Goal: Information Seeking & Learning: Learn about a topic

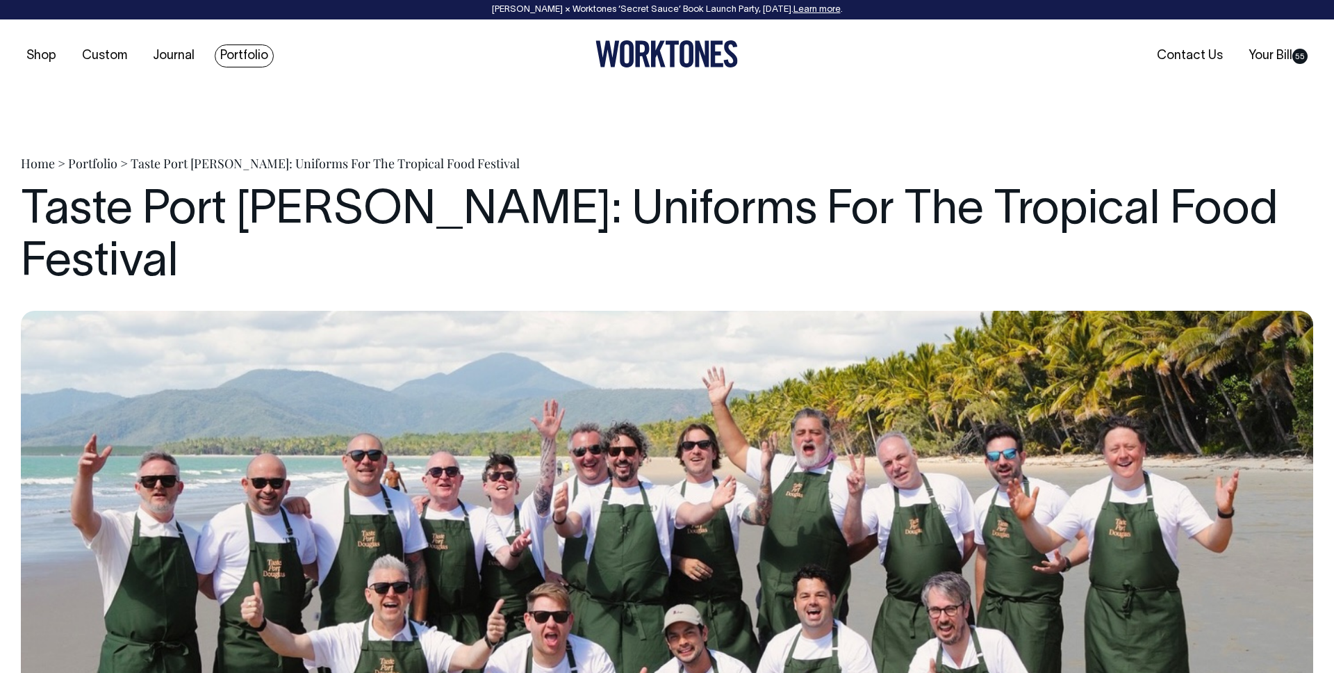
click at [265, 54] on link "Portfolio" at bounding box center [244, 55] width 59 height 23
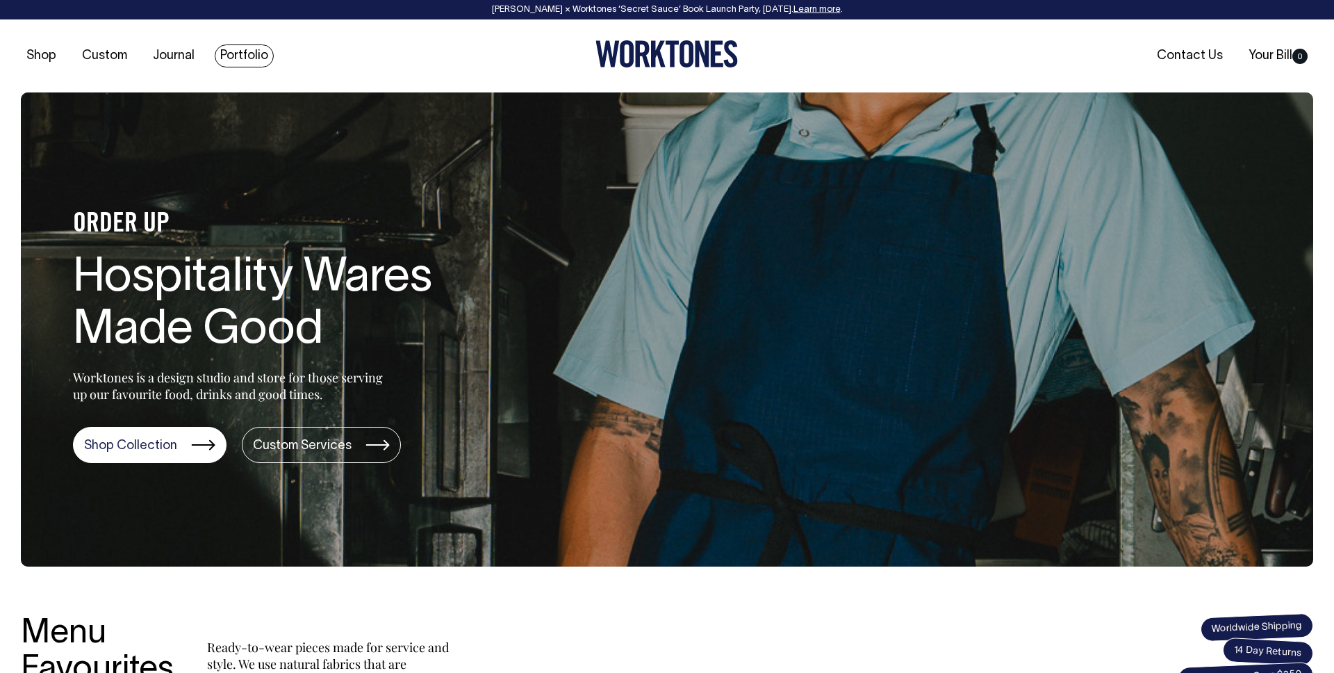
click at [264, 51] on link "Portfolio" at bounding box center [244, 55] width 59 height 23
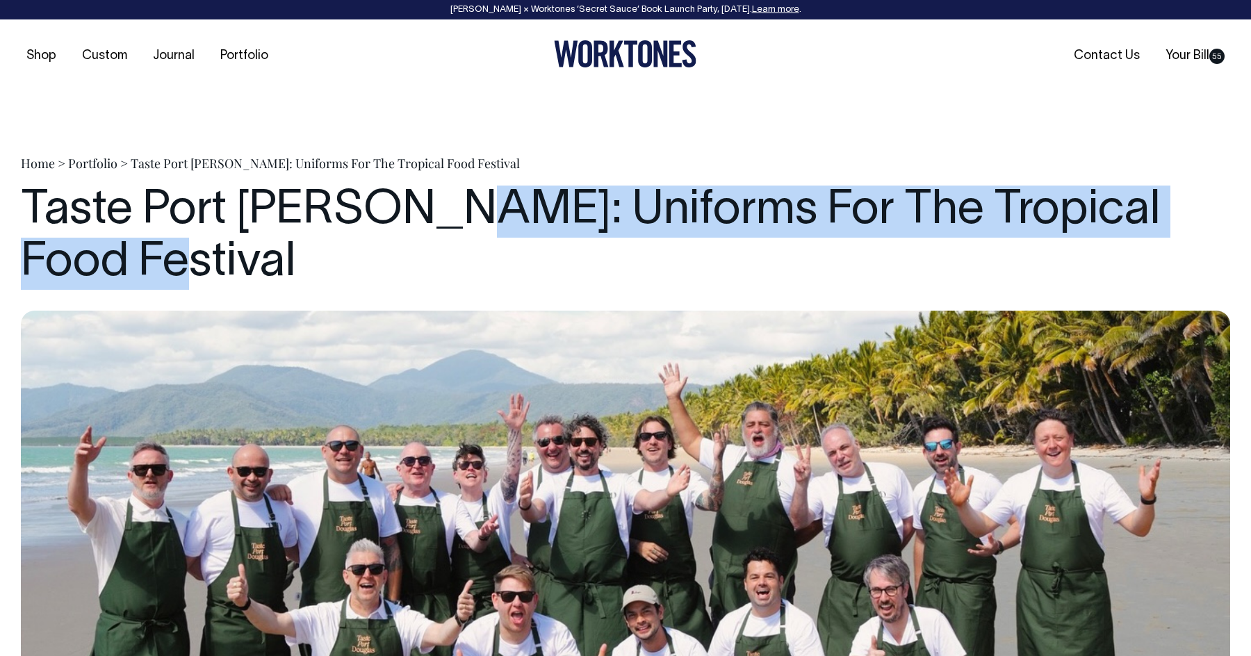
drag, startPoint x: 439, startPoint y: 199, endPoint x: 507, endPoint y: 254, distance: 86.9
click at [507, 254] on h1 "Taste Port [PERSON_NAME]: Uniforms For The Tropical Food Festival" at bounding box center [625, 238] width 1209 height 104
copy h1 "Uniforms For The Tropical Food Festival"
click at [516, 275] on h1 "Taste Port [PERSON_NAME]: Uniforms For The Tropical Food Festival" at bounding box center [625, 238] width 1209 height 104
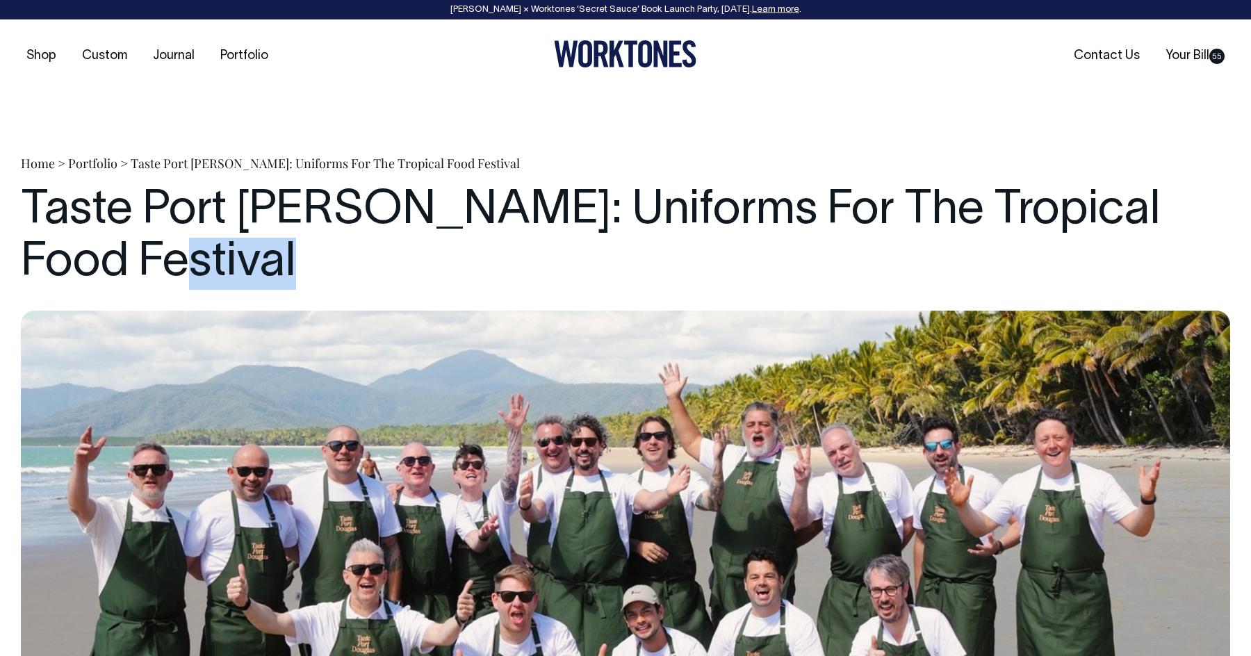
click at [516, 275] on h1 "Taste Port [PERSON_NAME]: Uniforms For The Tropical Food Festival" at bounding box center [625, 238] width 1209 height 104
click at [714, 241] on h1 "Taste Port [PERSON_NAME]: Uniforms For The Tropical Food Festival" at bounding box center [625, 238] width 1209 height 104
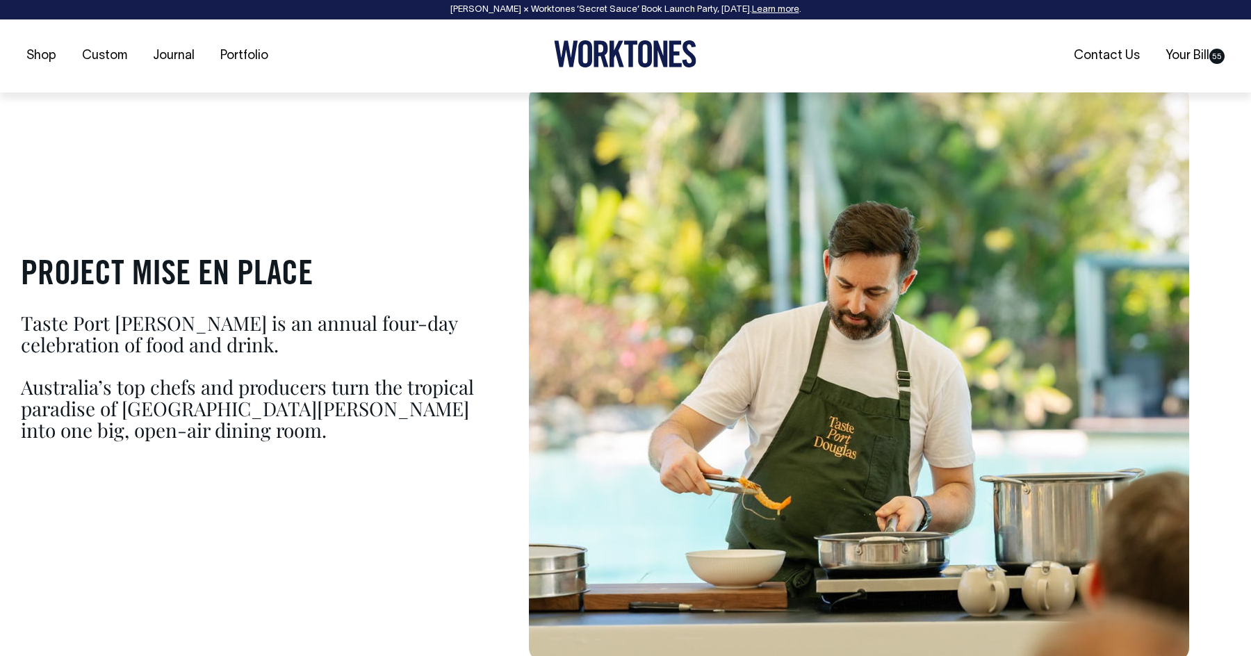
scroll to position [885, 0]
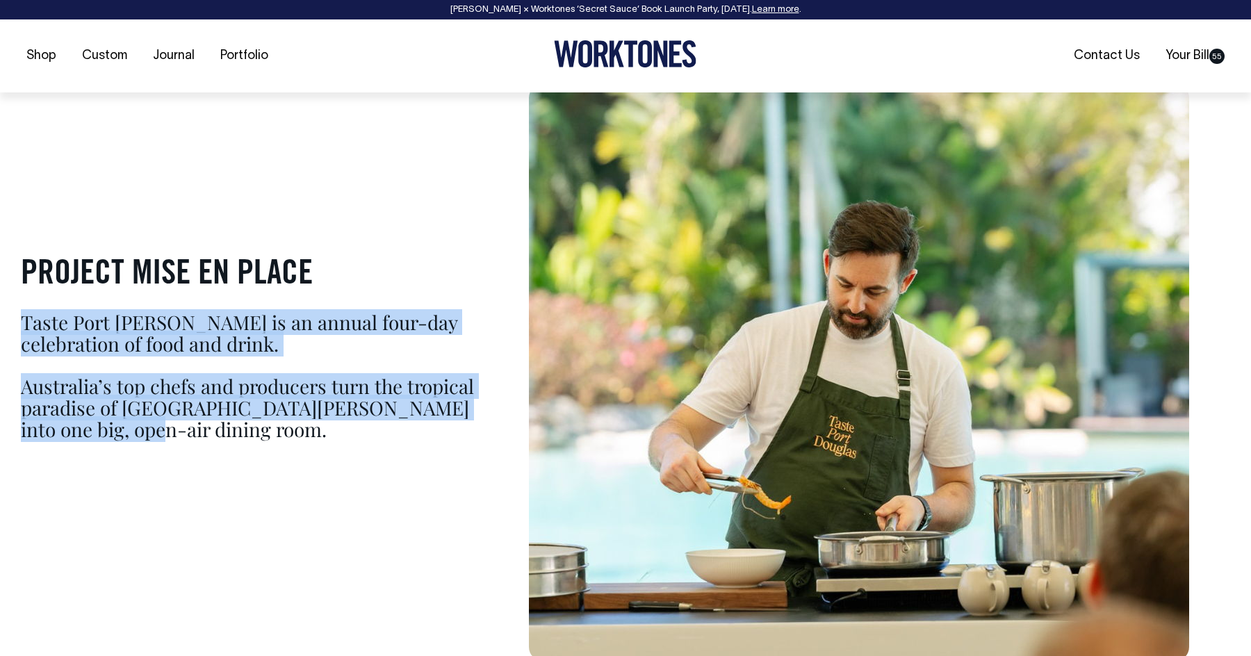
drag, startPoint x: 145, startPoint y: 432, endPoint x: 17, endPoint y: 319, distance: 170.4
copy div "Taste Port [PERSON_NAME] is an annual four-day celebration of food and drink. A…"
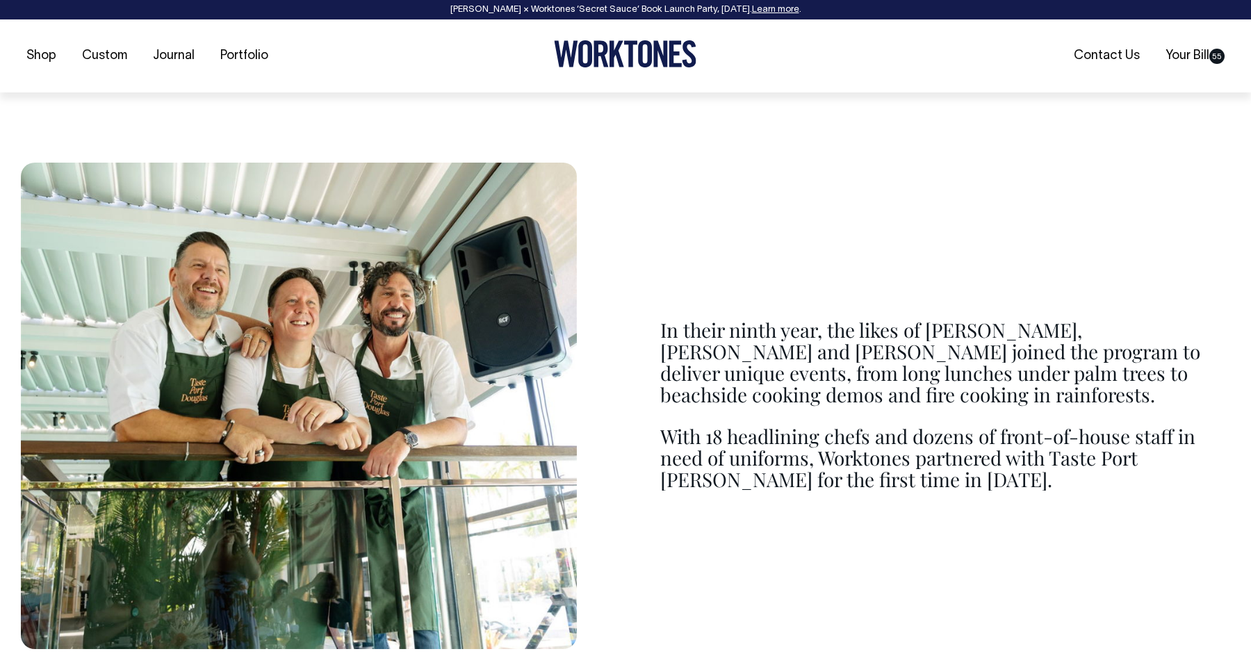
click at [1061, 369] on p "In their ninth year, the likes of [PERSON_NAME], [PERSON_NAME] and [PERSON_NAME…" at bounding box center [945, 362] width 570 height 85
click at [778, 337] on p "In their ninth year, the likes of [PERSON_NAME], [PERSON_NAME] and [PERSON_NAME…" at bounding box center [945, 361] width 570 height 85
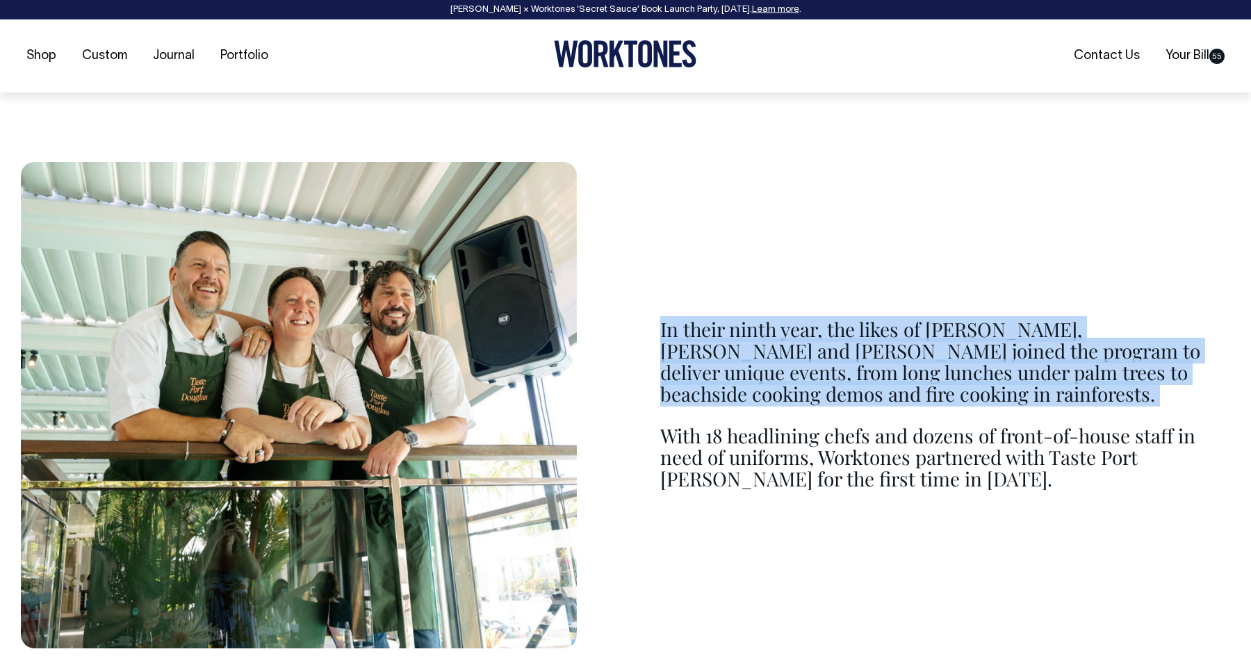
click at [778, 337] on p "In their ninth year, the likes of [PERSON_NAME], [PERSON_NAME] and [PERSON_NAME…" at bounding box center [945, 361] width 570 height 85
copy div "In their ninth year, the likes of [PERSON_NAME], [PERSON_NAME] and [PERSON_NAME…"
click at [769, 341] on p "In their ninth year, the likes of [PERSON_NAME], [PERSON_NAME] and [PERSON_NAME…" at bounding box center [945, 361] width 570 height 85
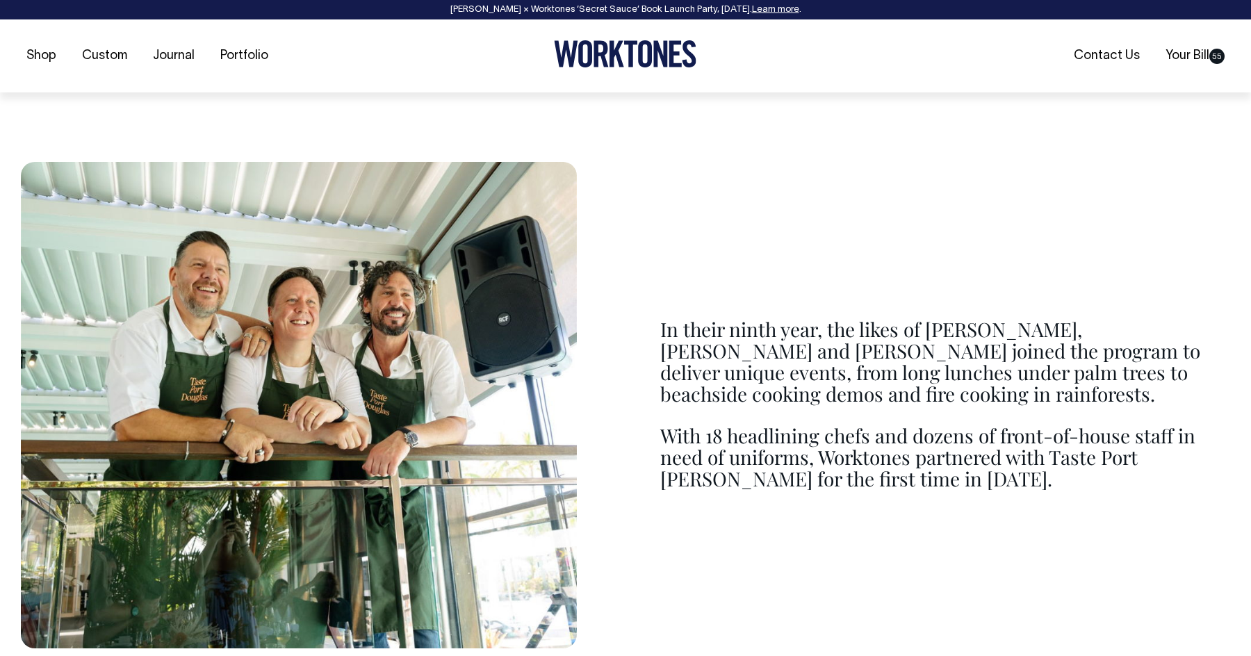
click at [857, 476] on p "With 18 headlining chefs and dozens of front-of-house staff in need of uniforms…" at bounding box center [945, 457] width 570 height 64
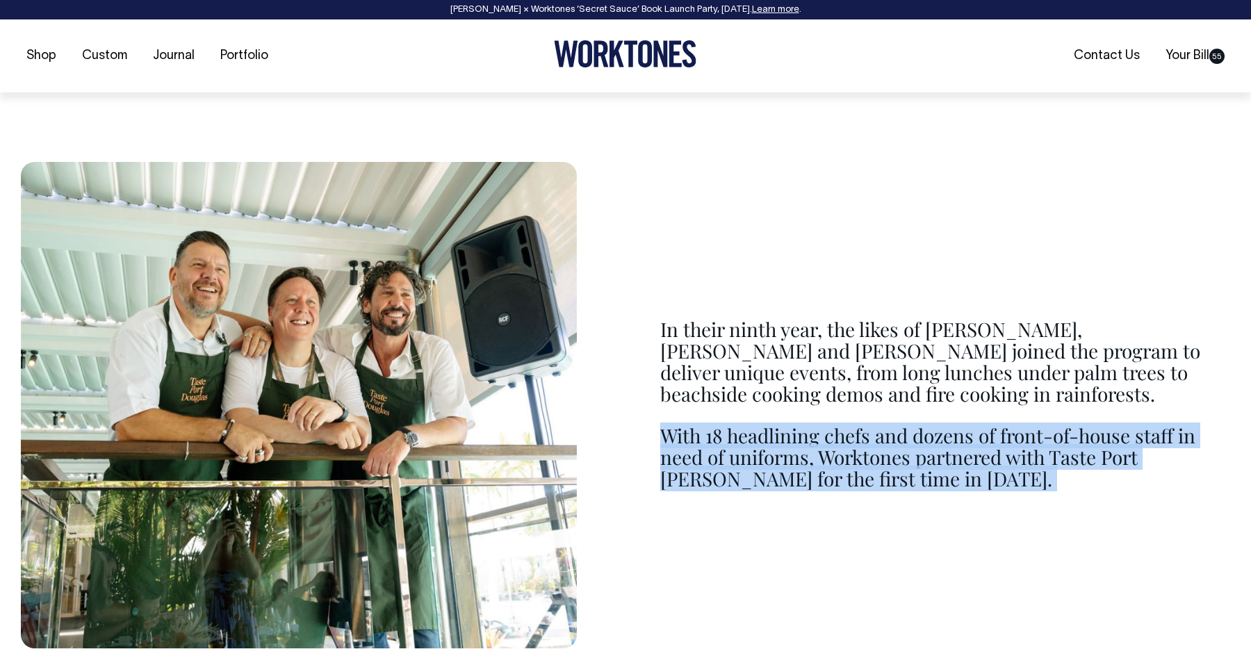
click at [857, 476] on p "With 18 headlining chefs and dozens of front-of-house staff in need of uniforms…" at bounding box center [945, 457] width 570 height 64
copy div "With 18 headlining chefs and dozens of front-of-house staff in need of uniforms…"
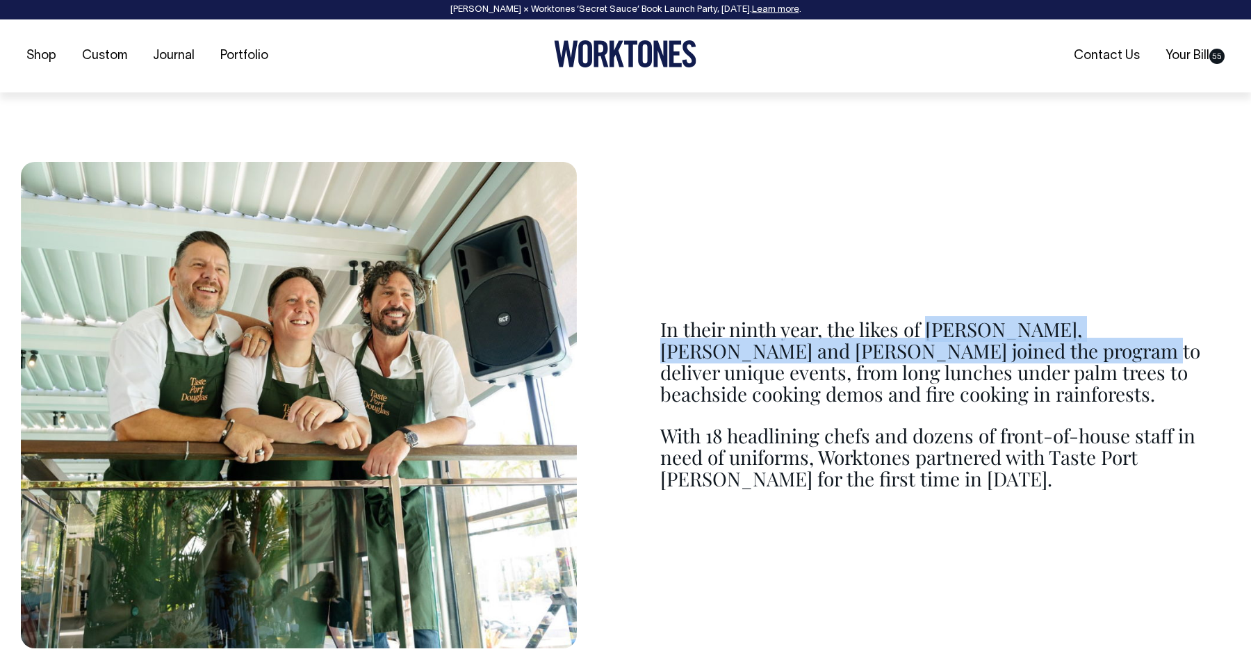
drag, startPoint x: 933, startPoint y: 329, endPoint x: 872, endPoint y: 373, distance: 75.1
click at [914, 368] on p "In their ninth year, the likes of [PERSON_NAME], [PERSON_NAME] and [PERSON_NAME…" at bounding box center [945, 361] width 570 height 85
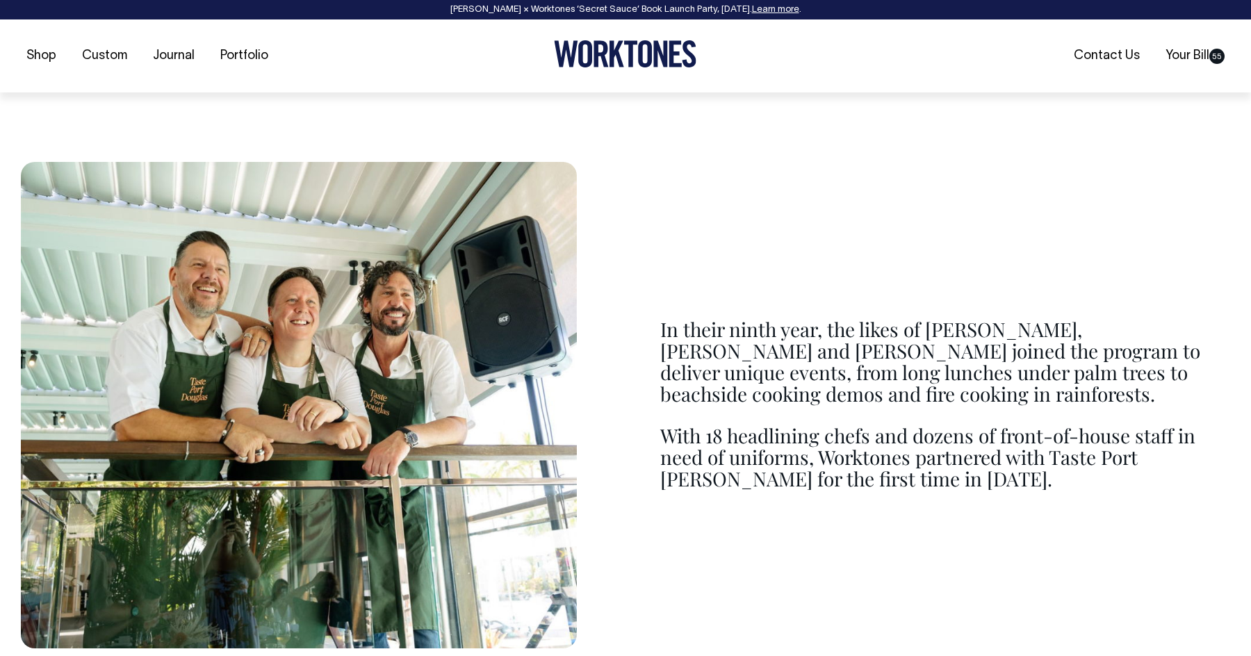
click at [789, 359] on p "In their ninth year, the likes of [PERSON_NAME], [PERSON_NAME] and [PERSON_NAME…" at bounding box center [945, 361] width 570 height 85
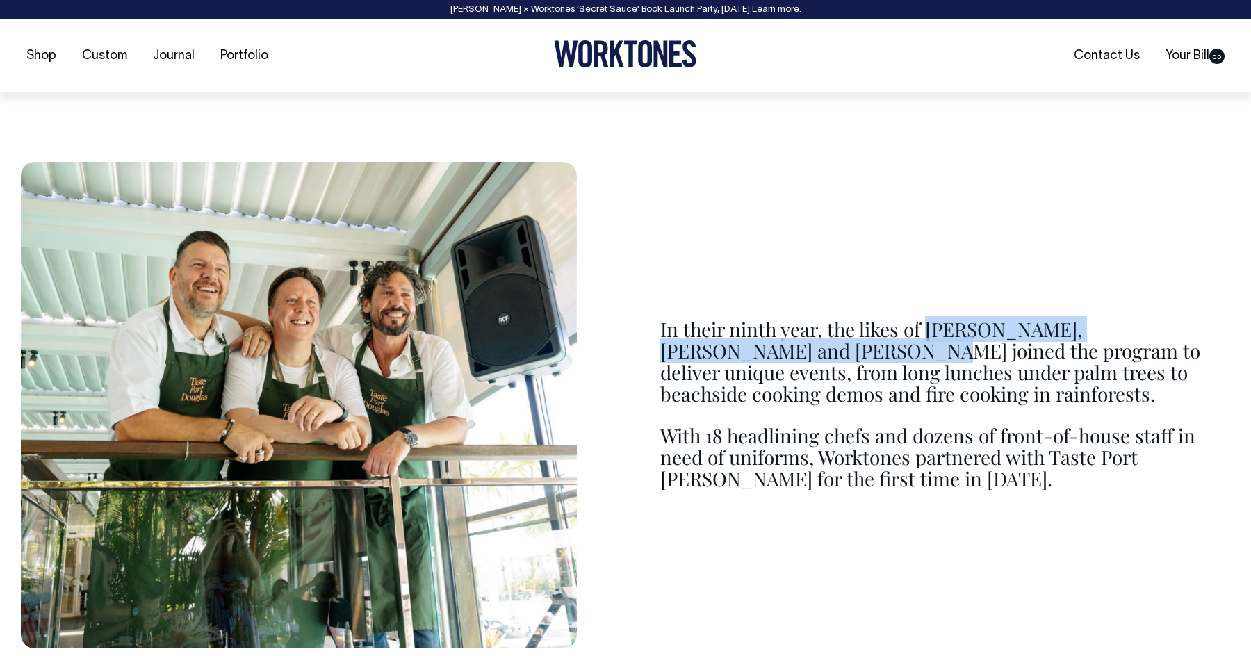
drag, startPoint x: 791, startPoint y: 354, endPoint x: 929, endPoint y: 329, distance: 140.5
click at [929, 329] on p "In their ninth year, the likes of [PERSON_NAME], [PERSON_NAME] and [PERSON_NAME…" at bounding box center [945, 361] width 570 height 85
copy p "[PERSON_NAME], [PERSON_NAME] and [PERSON_NAME]"
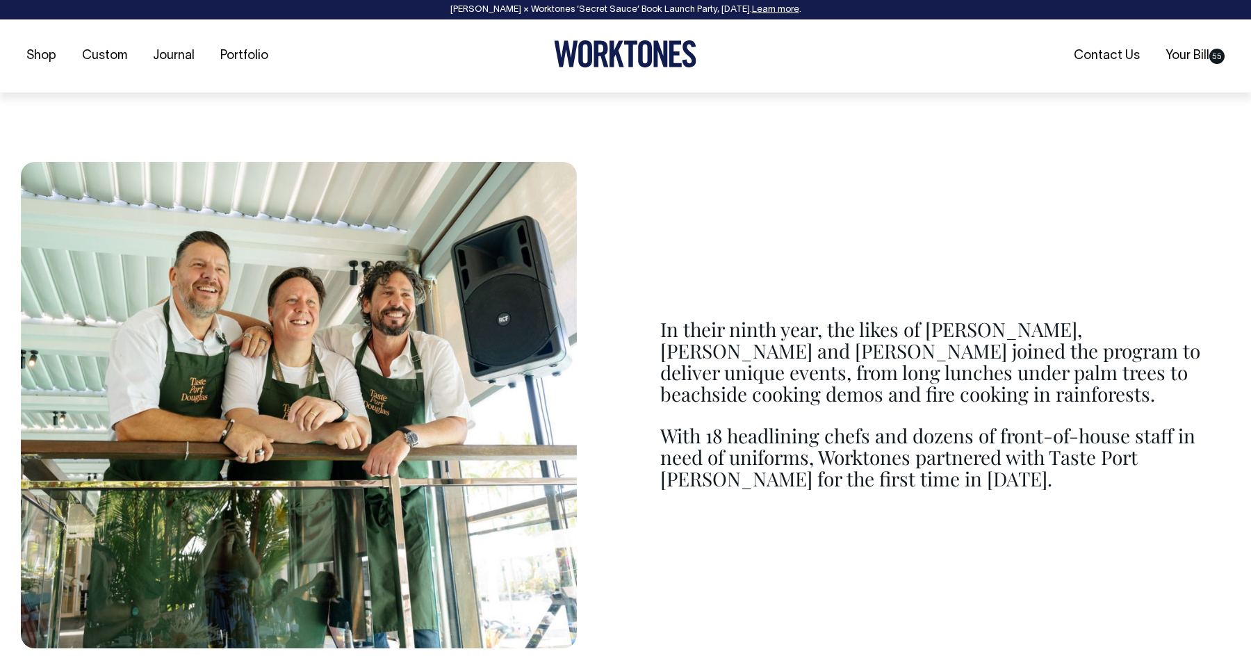
drag, startPoint x: 1082, startPoint y: 361, endPoint x: 1243, endPoint y: 358, distance: 161.3
click at [1082, 361] on p "In their ninth year, the likes of [PERSON_NAME], [PERSON_NAME] and [PERSON_NAME…" at bounding box center [945, 361] width 570 height 85
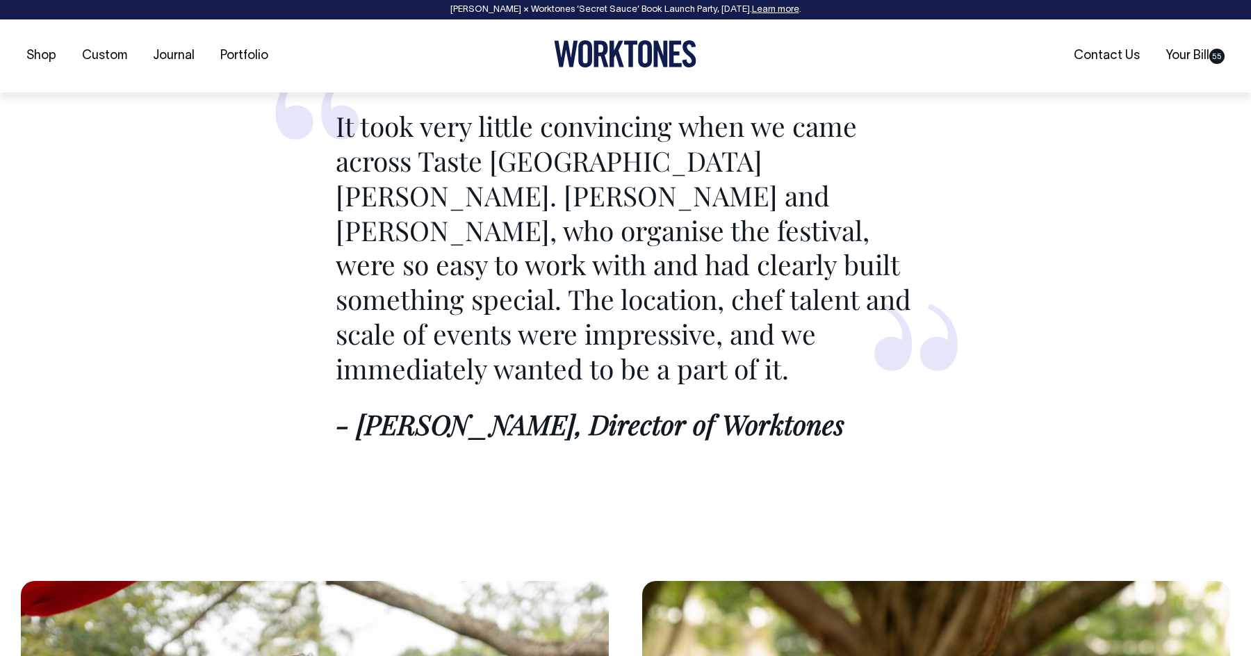
scroll to position [2188, 0]
click at [404, 161] on p "It took very little convincing when we came across Taste [GEOGRAPHIC_DATA][PERS…" at bounding box center [626, 246] width 580 height 277
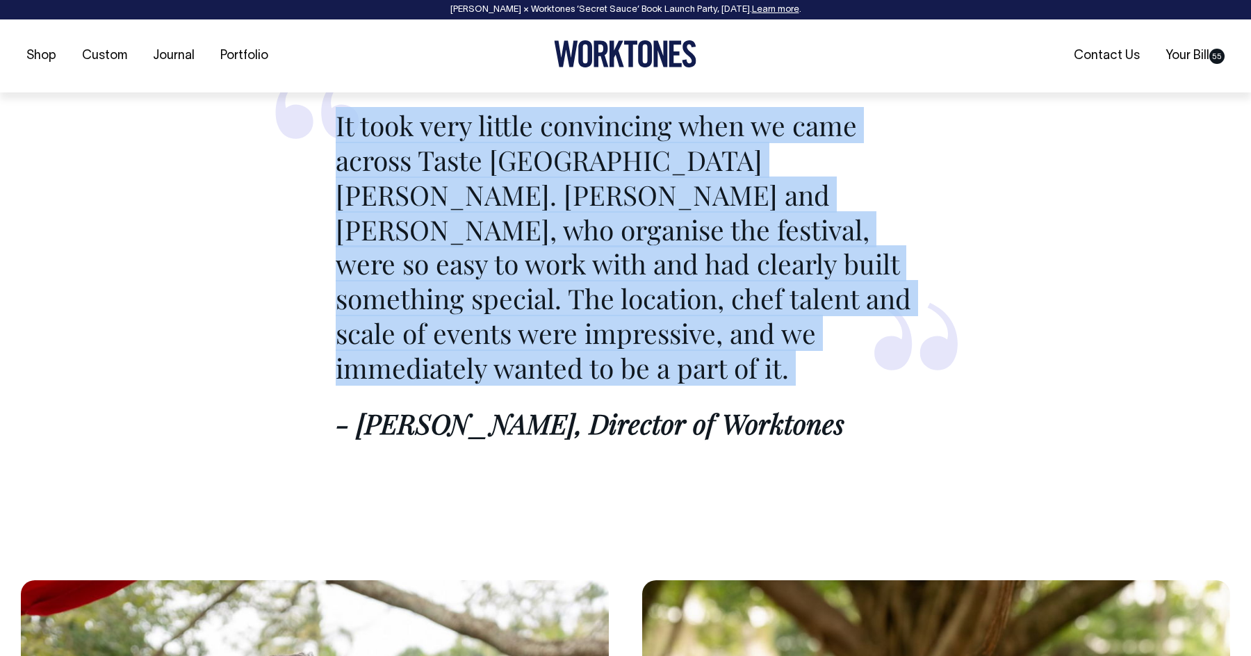
click at [404, 161] on p "It took very little convincing when we came across Taste [GEOGRAPHIC_DATA][PERS…" at bounding box center [626, 246] width 580 height 277
copy blockquote "It took very little convincing when we came across Taste [GEOGRAPHIC_DATA][PERS…"
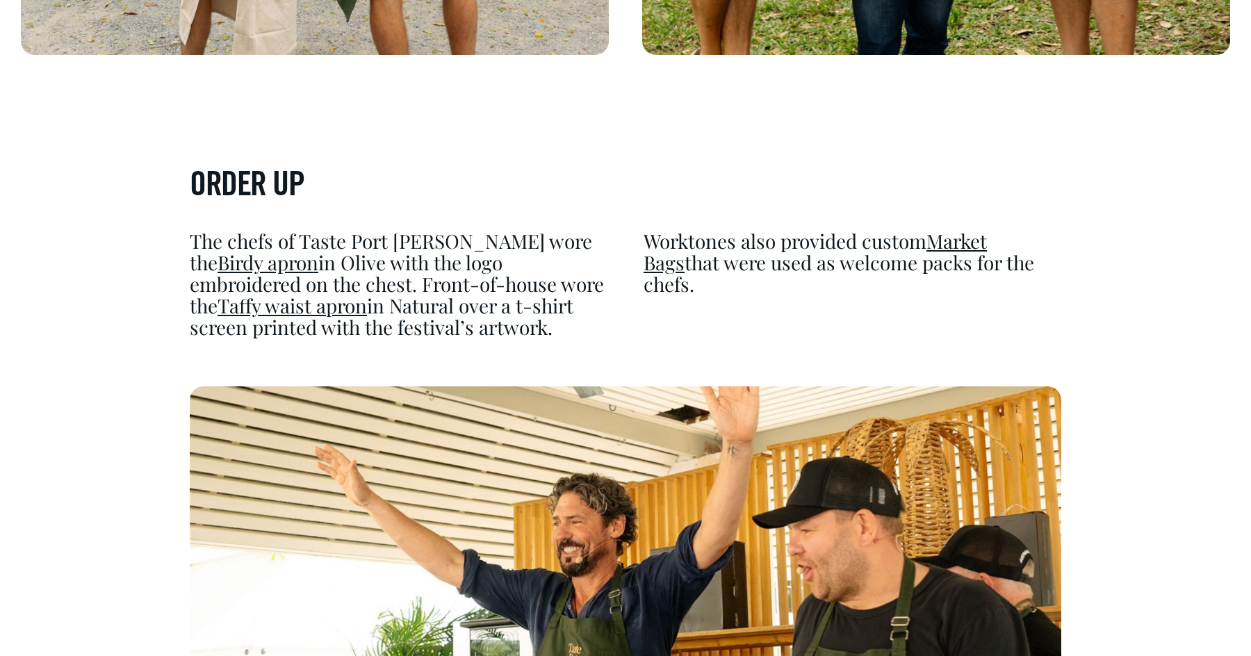
click at [252, 231] on p "The chefs of Taste Port [PERSON_NAME] wore the Birdy apron in Olive with the lo…" at bounding box center [399, 284] width 418 height 107
click at [277, 231] on p "The chefs of Taste Port [PERSON_NAME] wore the Birdy apron in Olive with the lo…" at bounding box center [399, 284] width 418 height 107
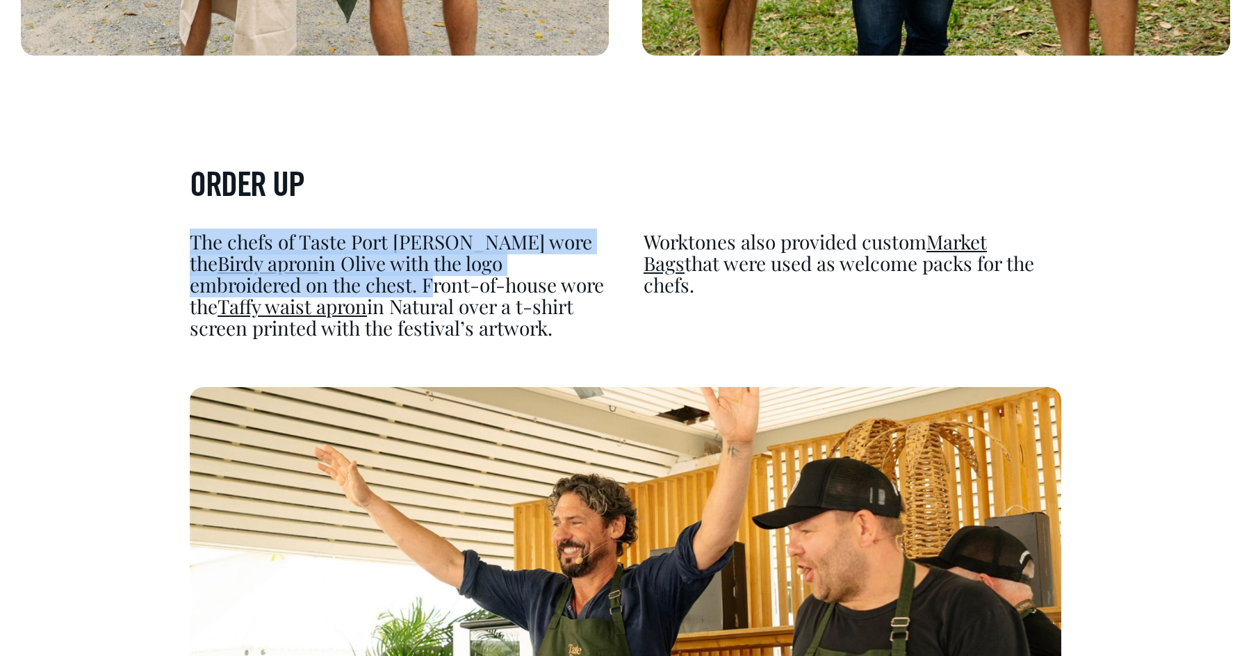
drag, startPoint x: 191, startPoint y: 179, endPoint x: 277, endPoint y: 222, distance: 95.7
click at [277, 231] on p "The chefs of Taste Port [PERSON_NAME] wore the Birdy apron in Olive with the lo…" at bounding box center [399, 284] width 418 height 107
copy p "The chefs of Taste Port [PERSON_NAME] wore the Birdy apron in Olive with the lo…"
drag, startPoint x: 280, startPoint y: 228, endPoint x: 499, endPoint y: 223, distance: 219.0
click at [499, 231] on p "The chefs of Taste Port [PERSON_NAME] wore the Birdy apron in Olive with the lo…" at bounding box center [399, 284] width 418 height 107
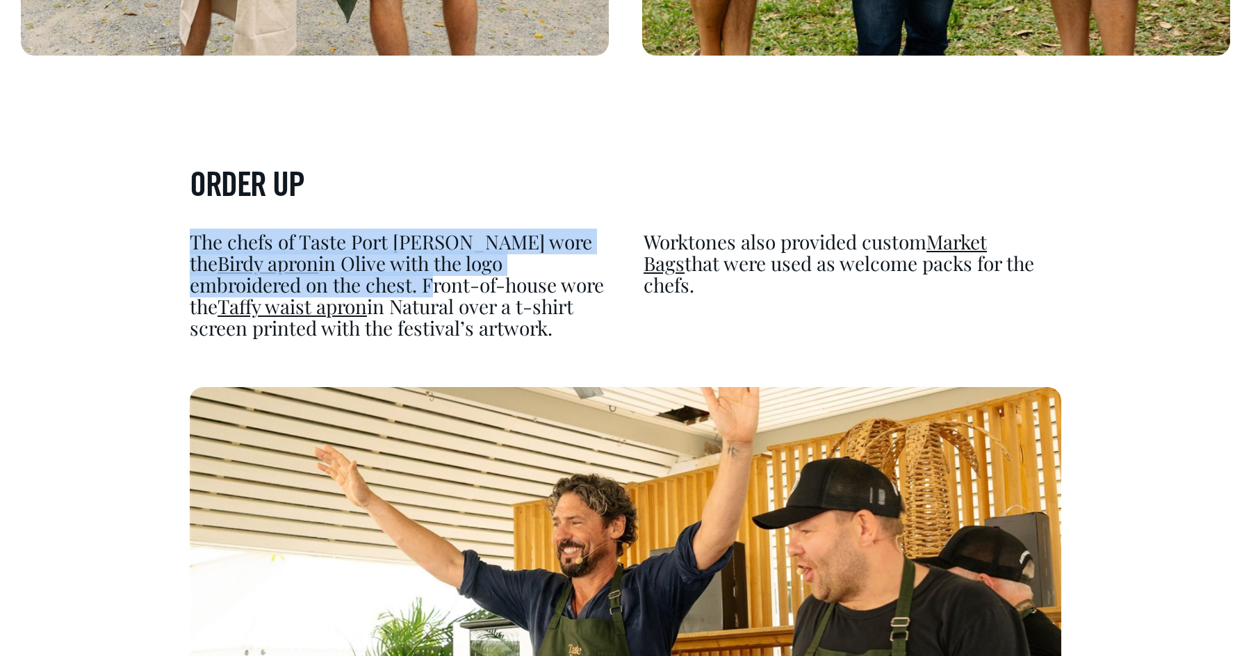
copy p "Front-of-house wore the"
drag, startPoint x: 283, startPoint y: 258, endPoint x: 247, endPoint y: 256, distance: 35.5
click at [247, 256] on p "The chefs of Taste Port [PERSON_NAME] wore the Birdy apron in Olive with the lo…" at bounding box center [399, 284] width 418 height 107
copy p "in Natural over a t-shirt screen printed with the festival’s artwork."
click at [746, 231] on p "Worktones also provided custom Market Bags that were used as welcome packs for …" at bounding box center [853, 263] width 418 height 64
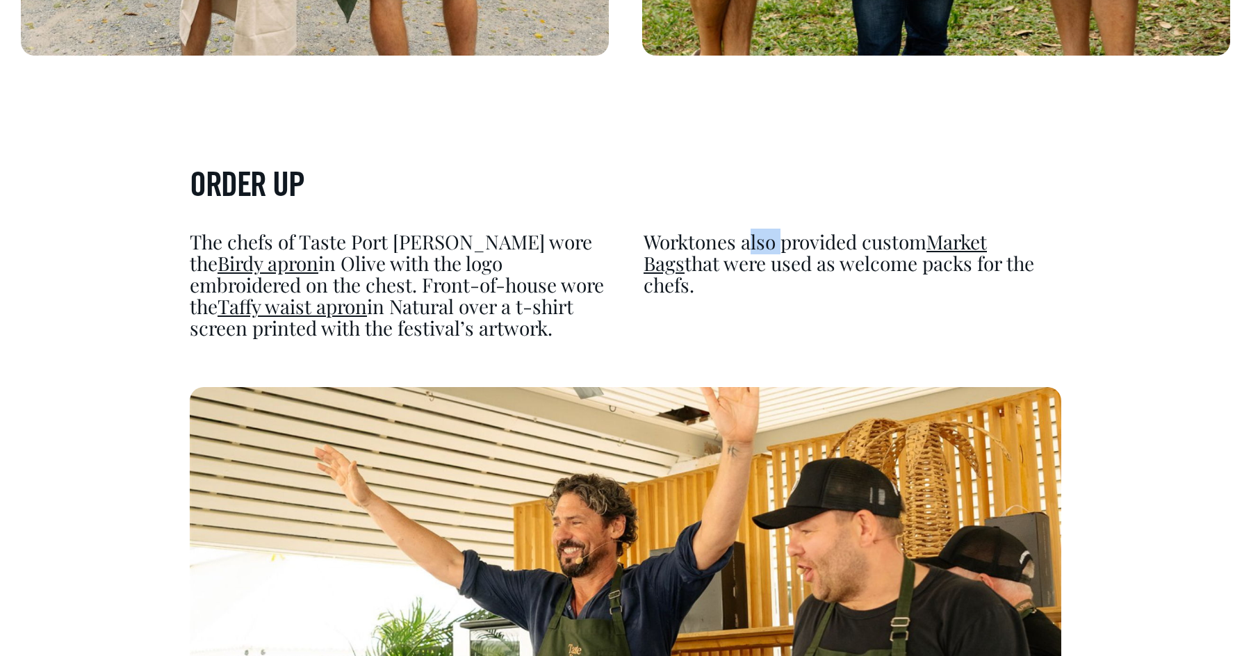
click at [746, 231] on p "Worktones also provided custom Market Bags that were used as welcome packs for …" at bounding box center [853, 263] width 418 height 64
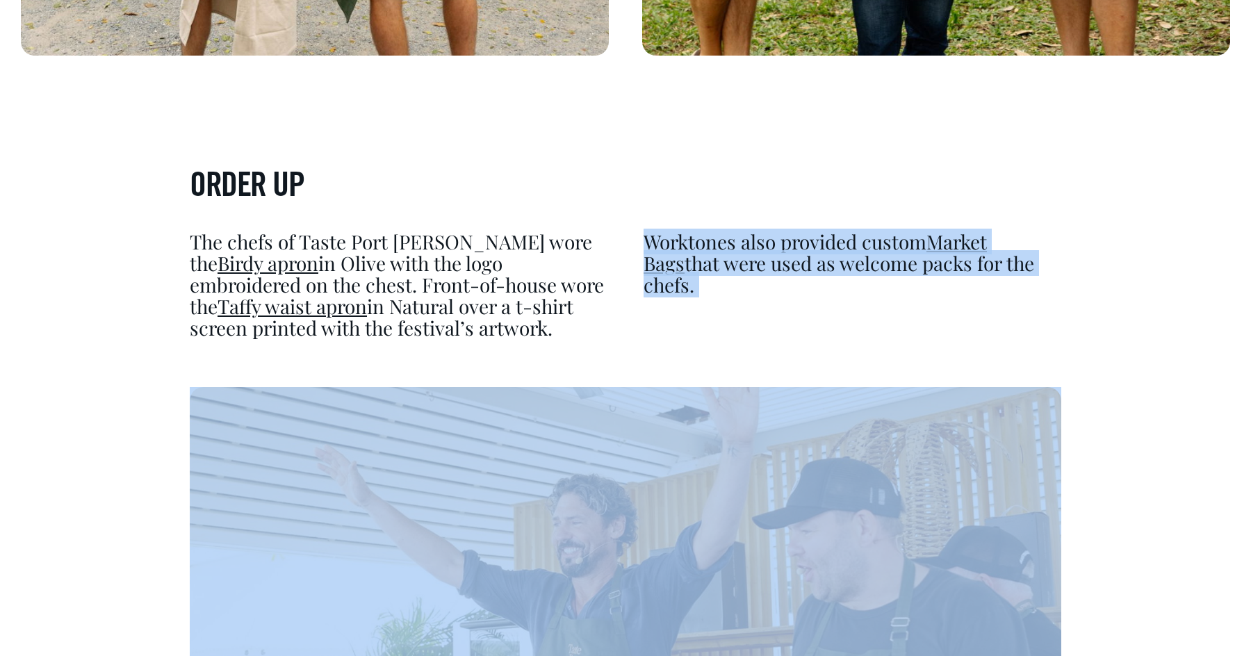
click at [746, 231] on p "Worktones also provided custom Market Bags that were used as welcome packs for …" at bounding box center [853, 263] width 418 height 64
copy div "Worktones also provided custom Market Bags that were used as welcome packs for …"
click at [739, 282] on div "ORDER UP The chefs of Taste Port [PERSON_NAME] wore the Birdy apron in Olive wi…" at bounding box center [625, 490] width 871 height 646
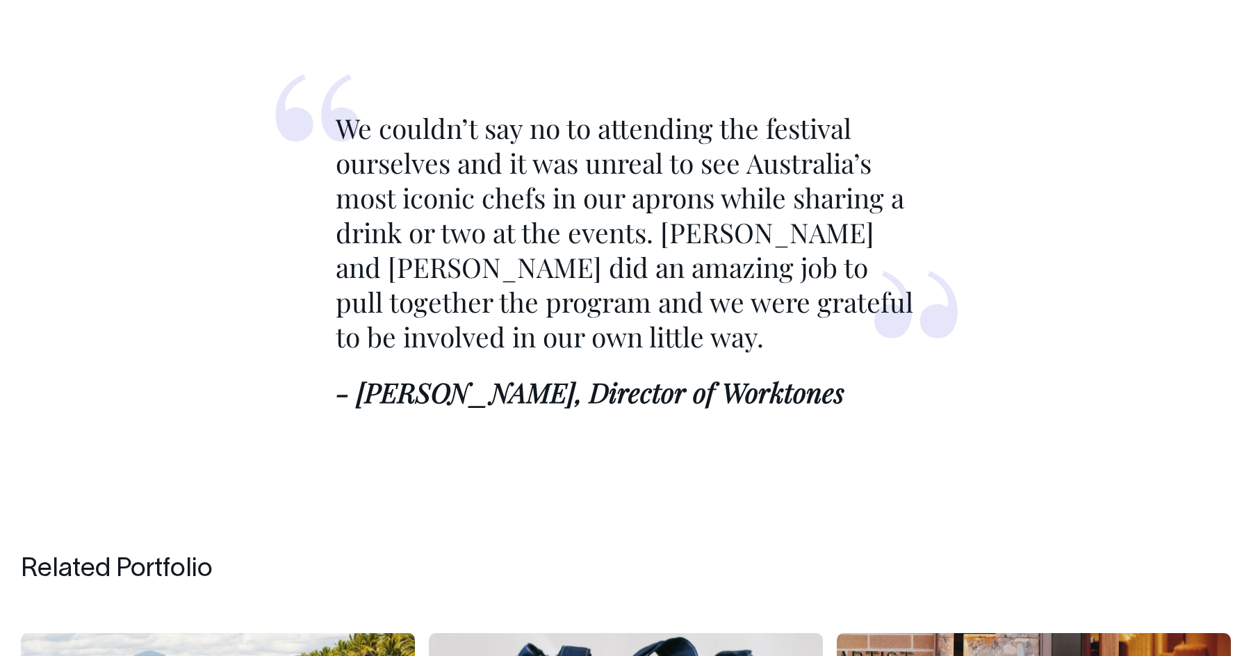
scroll to position [5903, 0]
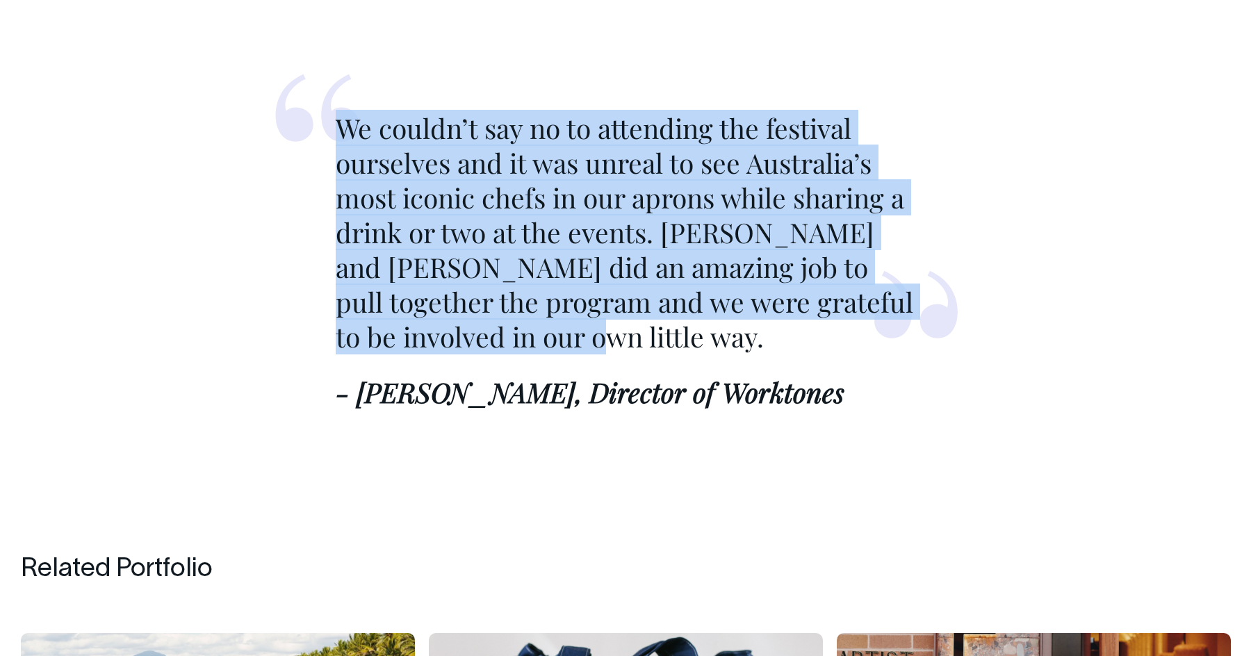
drag, startPoint x: 345, startPoint y: 72, endPoint x: 564, endPoint y: 287, distance: 307.1
click at [564, 287] on p "We couldn’t say no to attending the festival ourselves and it was unreal to see…" at bounding box center [626, 232] width 580 height 243
